Goal: Unclear

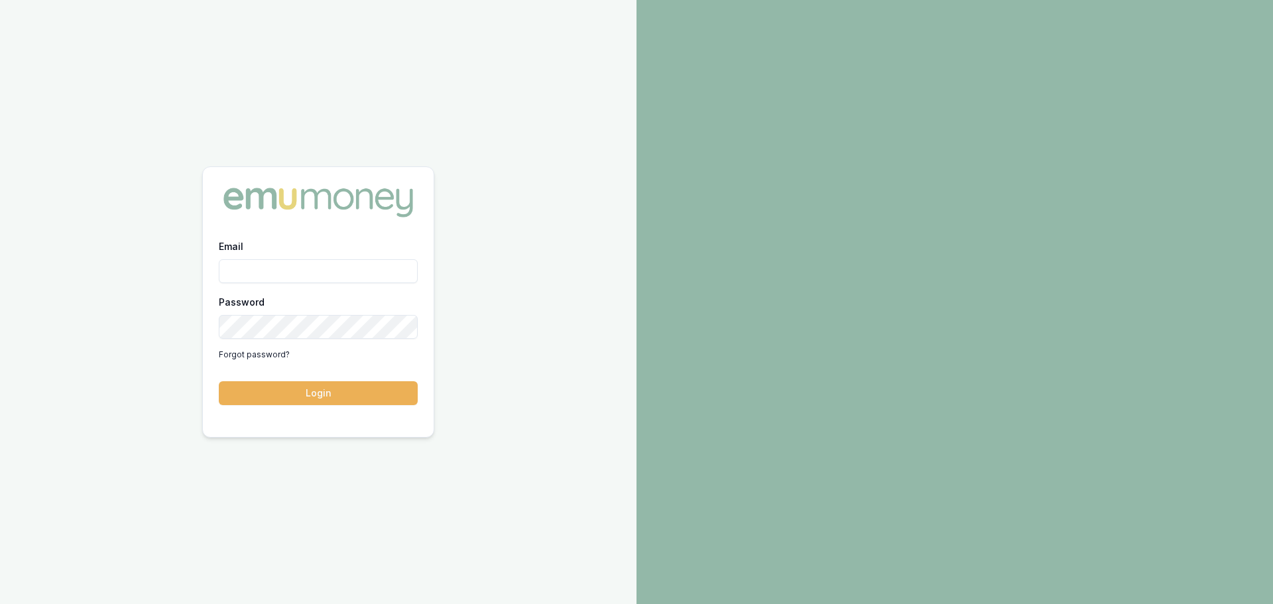
click at [536, 227] on div "Email Password Forgot password? Login" at bounding box center [318, 302] width 637 height 604
drag, startPoint x: 1201, startPoint y: 1, endPoint x: 684, endPoint y: 272, distance: 584.1
click at [684, 272] on div at bounding box center [955, 302] width 637 height 604
click at [572, 143] on div "Email Password Forgot password? Login" at bounding box center [318, 302] width 637 height 604
click at [544, 182] on div "Email Password Forgot password? Login" at bounding box center [318, 302] width 637 height 604
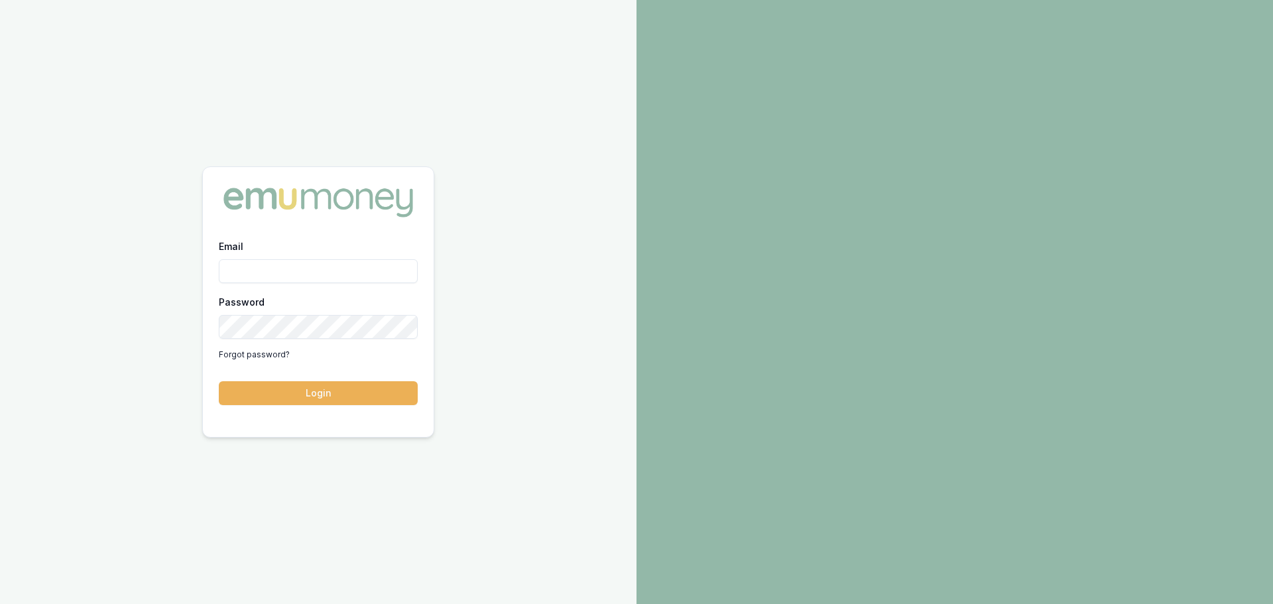
click at [544, 182] on div "Email Password Forgot password? Login" at bounding box center [318, 302] width 637 height 604
drag, startPoint x: 283, startPoint y: 386, endPoint x: 373, endPoint y: 442, distance: 106.4
click at [376, 442] on div "Email Password Forgot password? Login" at bounding box center [318, 302] width 637 height 604
drag, startPoint x: 264, startPoint y: 387, endPoint x: 1076, endPoint y: -58, distance: 925.7
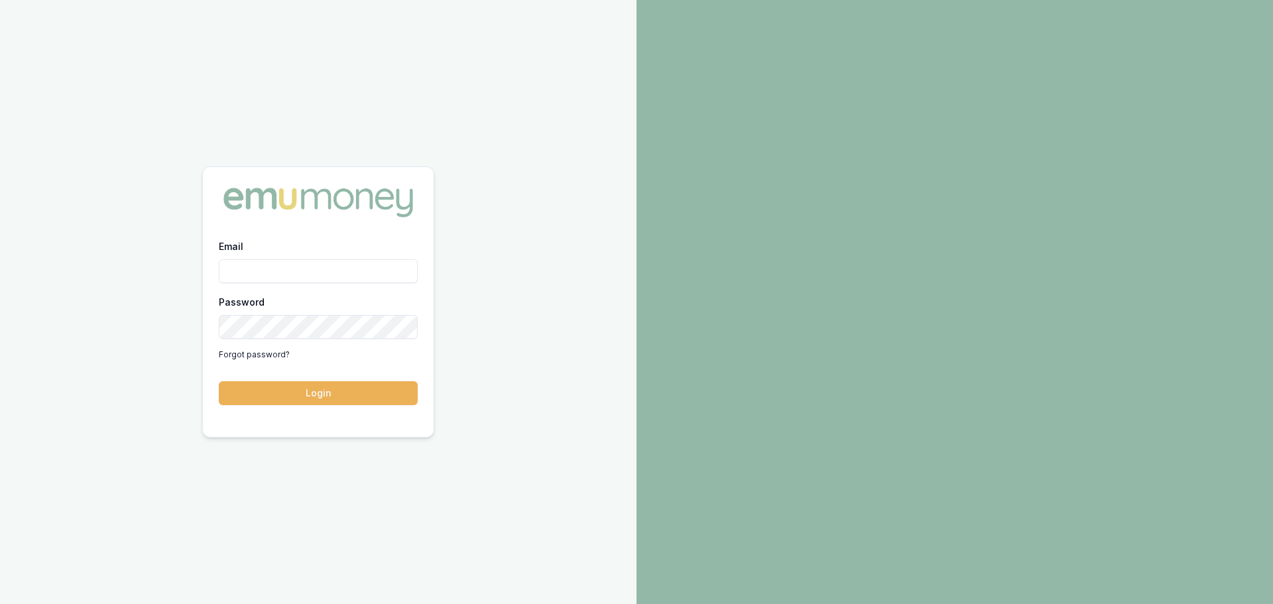
click at [1076, 0] on html "Email Password Forgot password? Login" at bounding box center [636, 302] width 1273 height 604
click at [607, 355] on div "Email Password Forgot password? Login" at bounding box center [318, 302] width 637 height 604
